Goal: Task Accomplishment & Management: Use online tool/utility

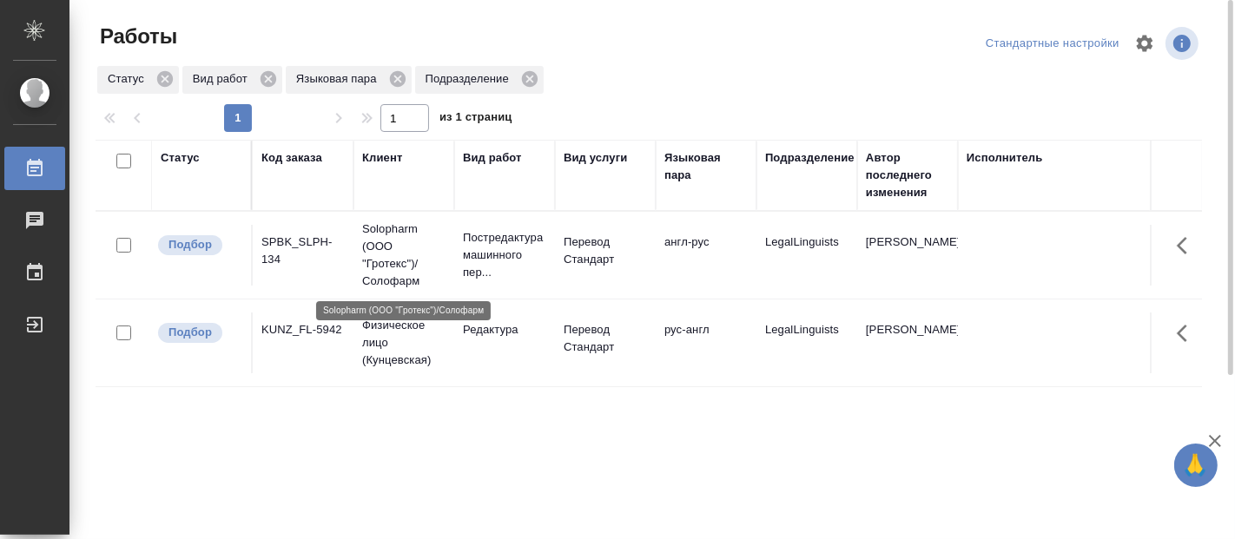
click at [414, 270] on p "Solopharm (ООО "Гротекс")/Солофарм" at bounding box center [403, 255] width 83 height 69
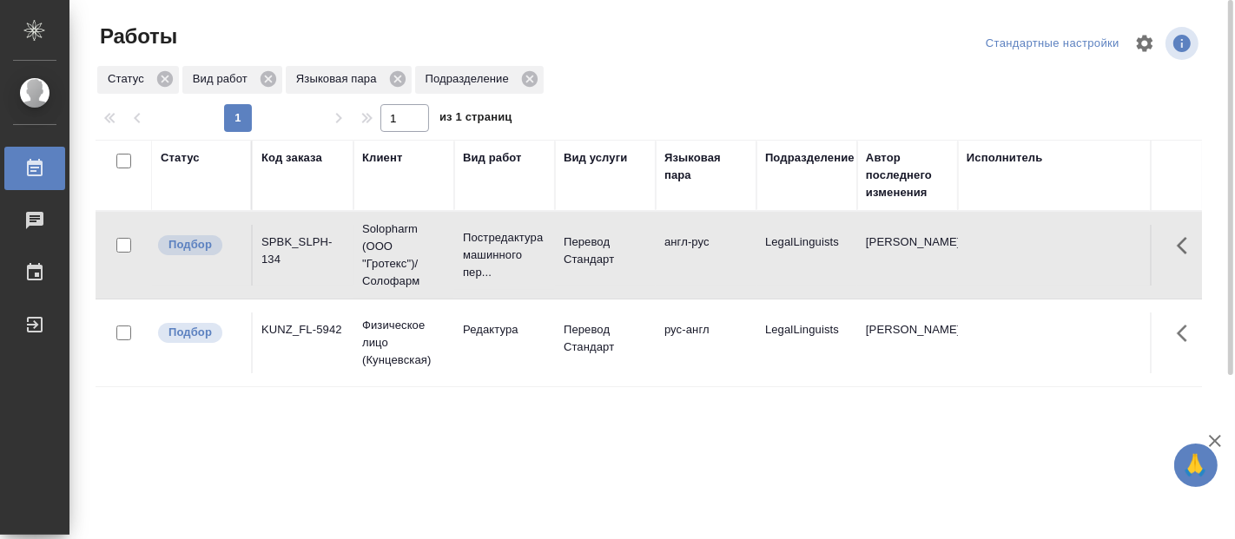
click at [379, 149] on div "Клиент" at bounding box center [382, 157] width 40 height 17
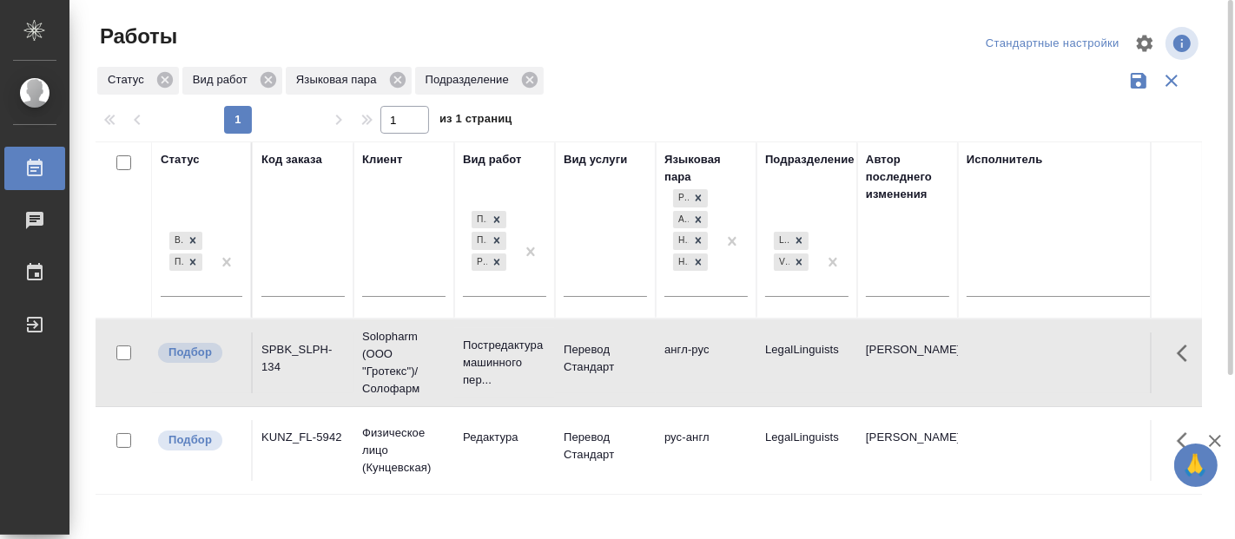
click at [309, 497] on div "Статус В ожидании Подбор Код заказа Клиент Вид работ Перевод Постредактура маши…" at bounding box center [649, 454] width 1106 height 625
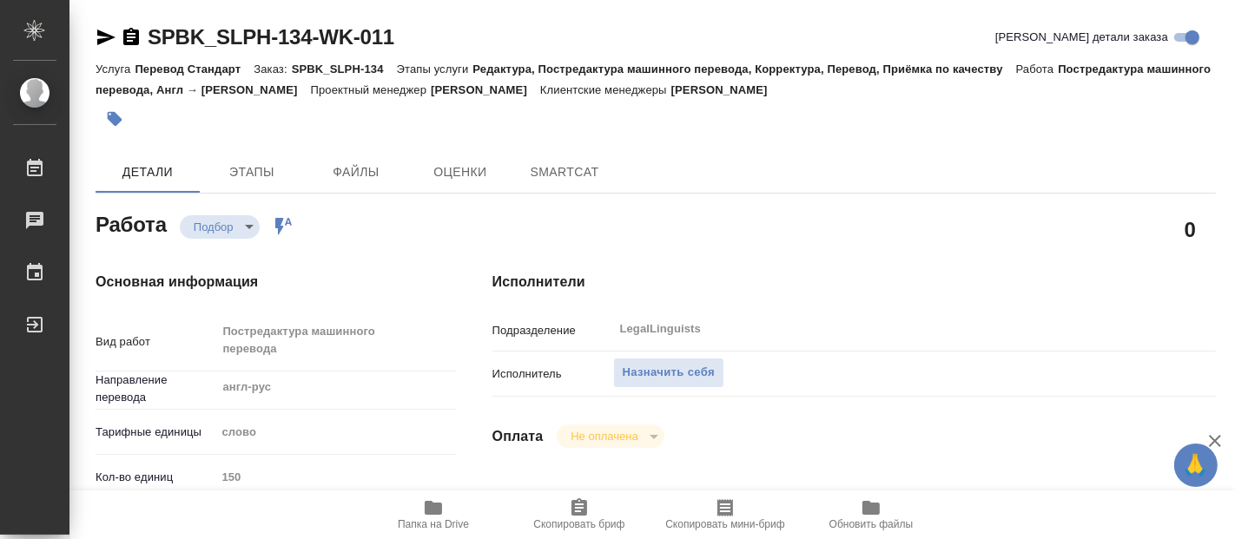
type textarea "x"
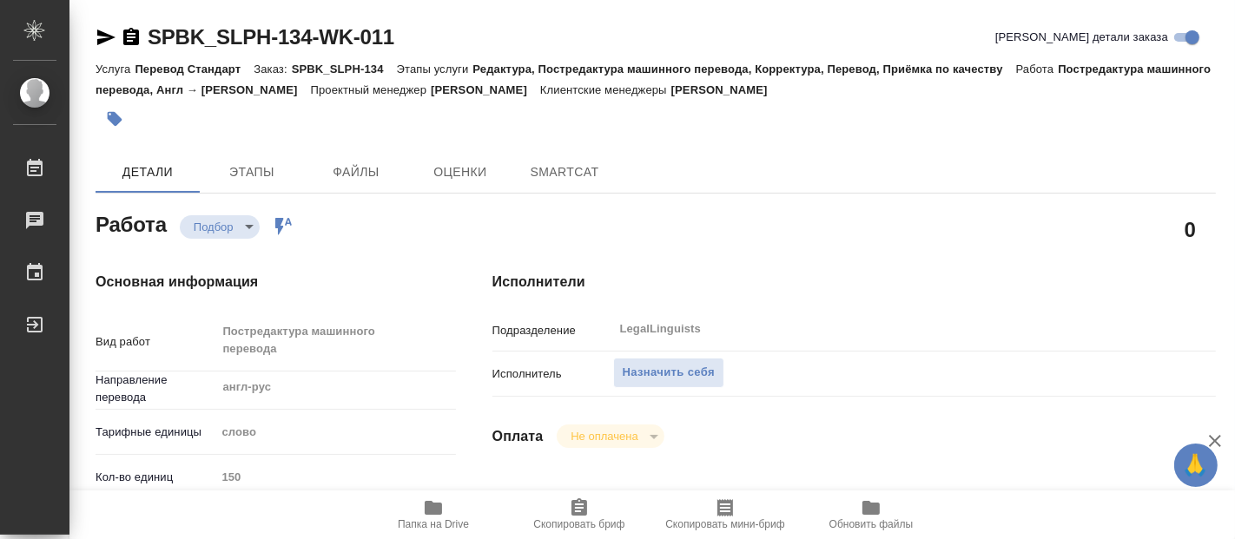
type textarea "x"
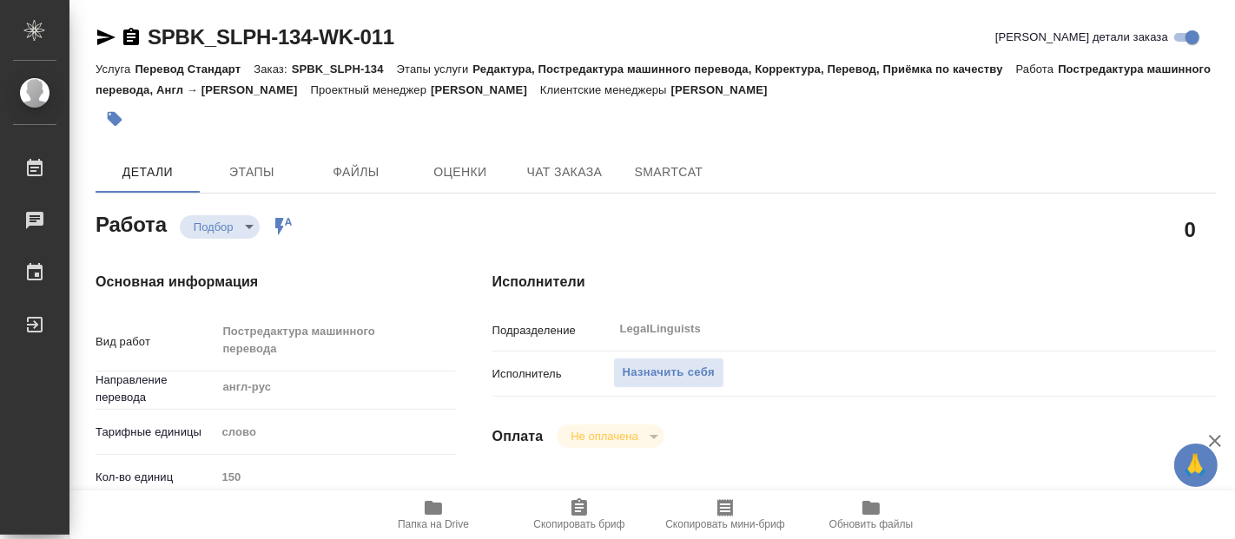
type textarea "x"
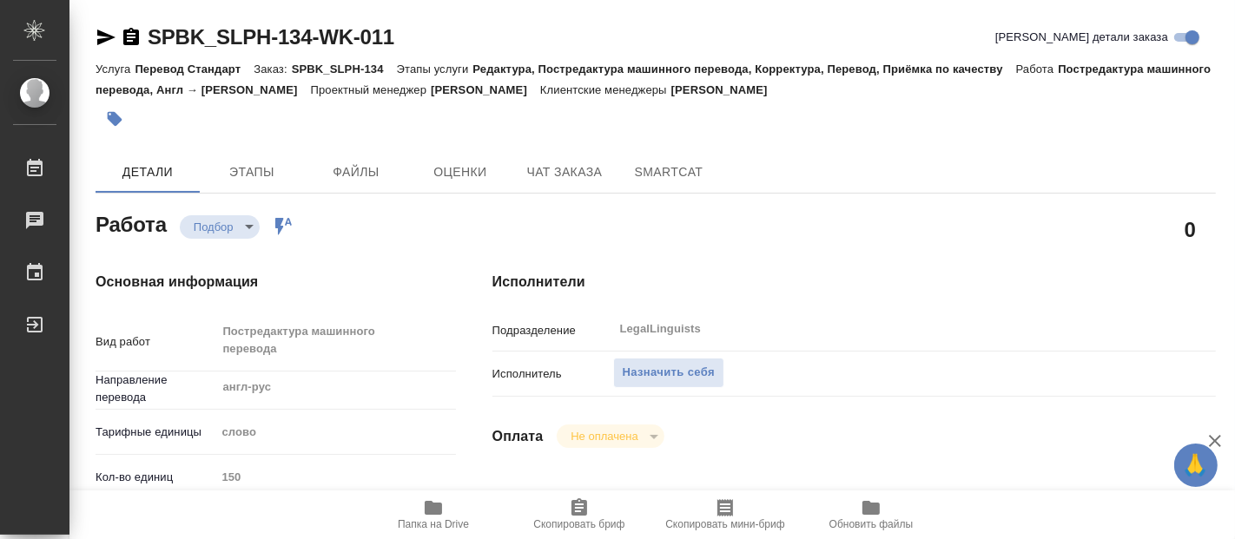
type textarea "x"
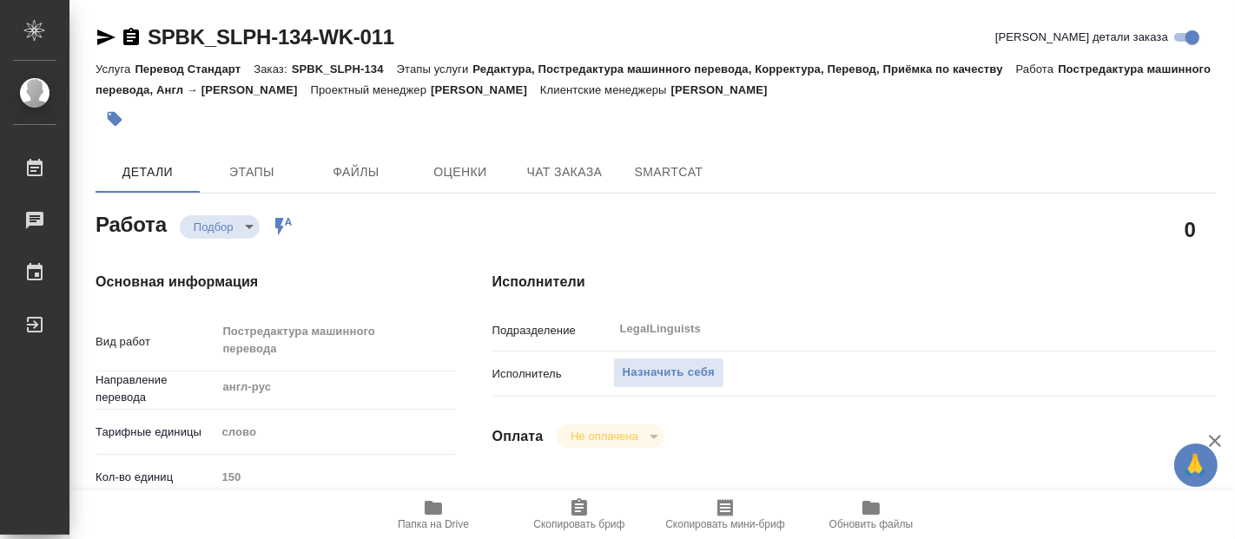
type textarea "x"
